Goal: Browse casually

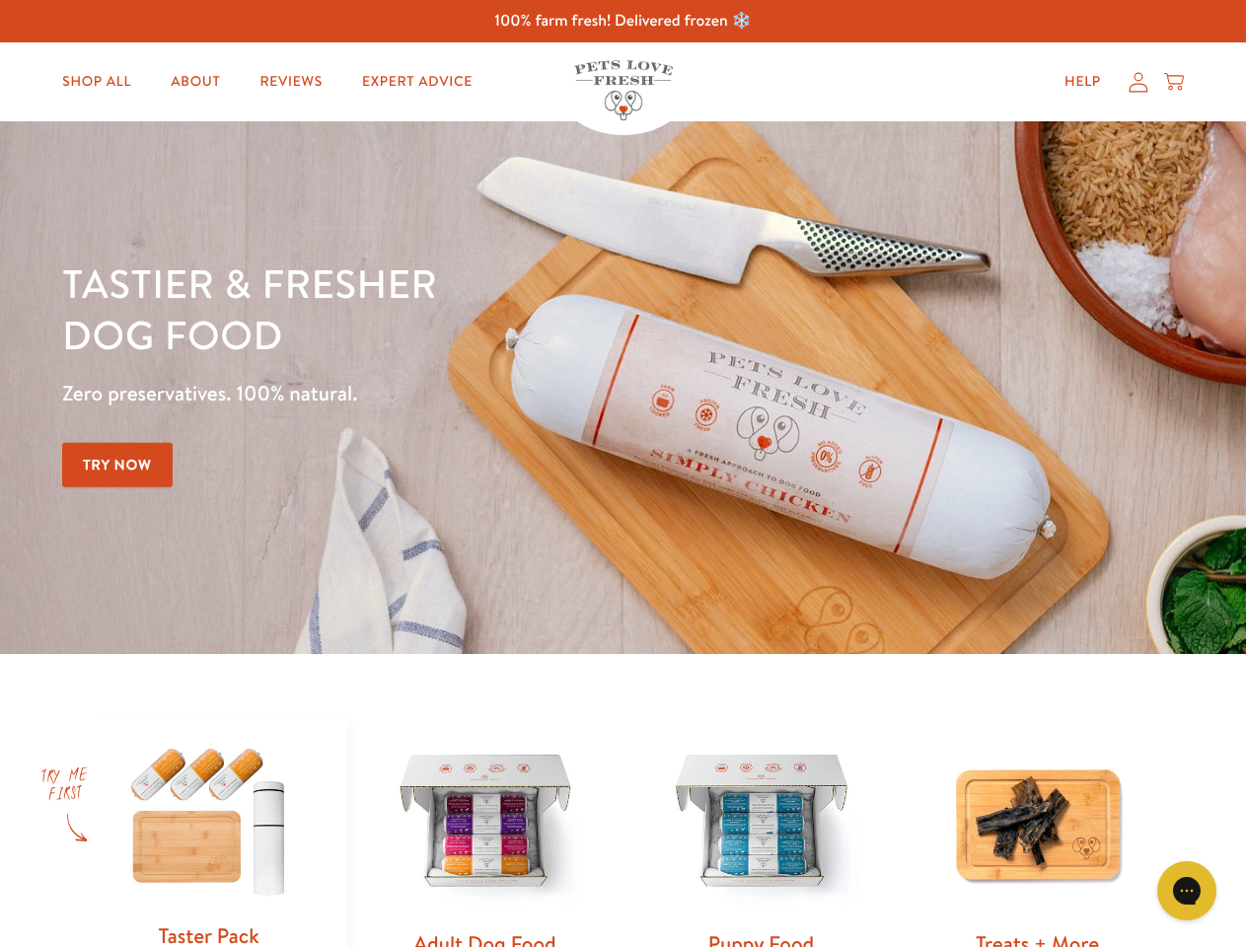
click at [623, 474] on div "Tastier & fresher dog food Zero preservatives. 100% natural. Try Now" at bounding box center [436, 388] width 748 height 260
click at [1187, 891] on icon "Gorgias live chat" at bounding box center [1186, 890] width 19 height 19
